Goal: Information Seeking & Learning: Understand process/instructions

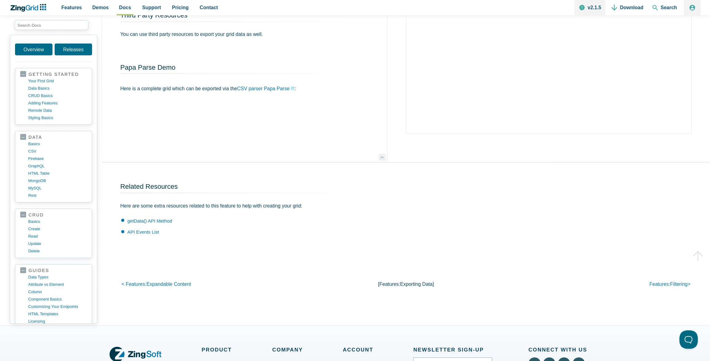
scroll to position [920, 0]
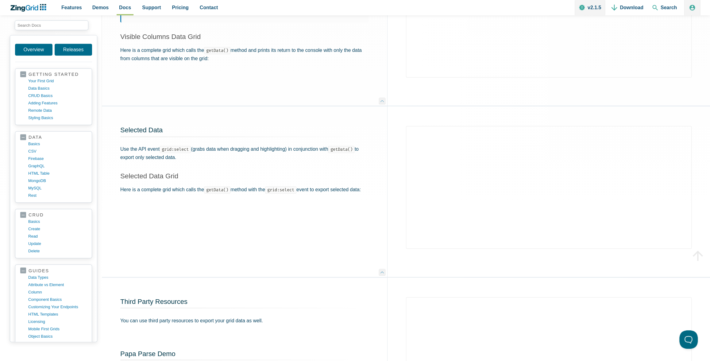
scroll to position [710, 0]
click at [215, 191] on code "getData()" at bounding box center [217, 189] width 26 height 7
click at [125, 194] on p "Here is a complete grid which calls the getData() method with the grid:select e…" at bounding box center [244, 190] width 248 height 8
click at [125, 190] on p "Here is a complete grid which calls the getData() method with the grid:select e…" at bounding box center [244, 190] width 248 height 8
click at [140, 177] on span "Selected Data Grid" at bounding box center [153, 176] width 58 height 8
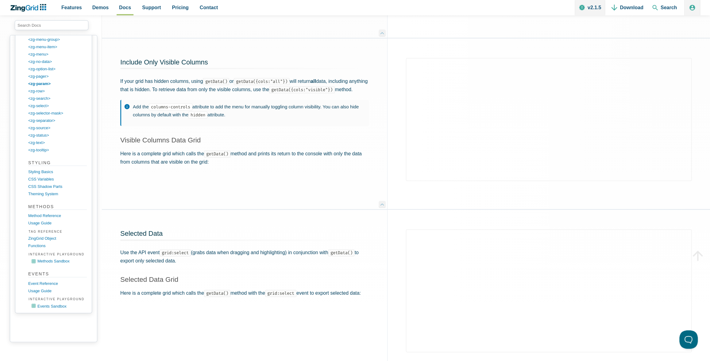
scroll to position [607, 0]
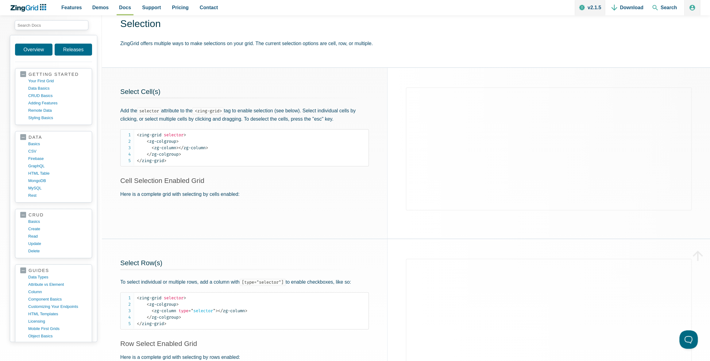
scroll to position [312, 0]
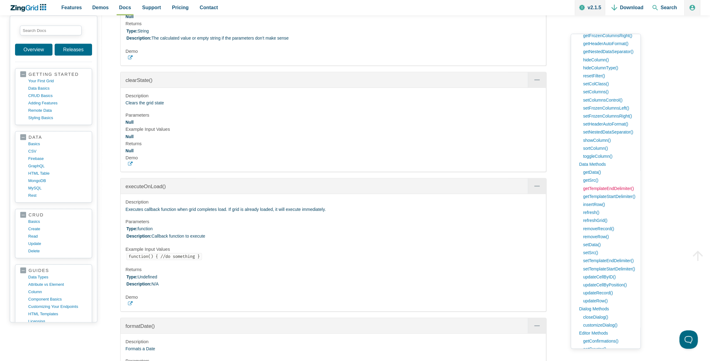
scroll to position [563, 0]
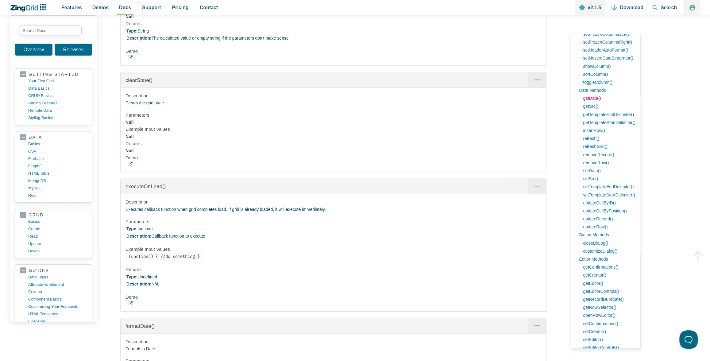
click at [588, 98] on link "getData()" at bounding box center [607, 98] width 55 height 8
